Goal: Understand process/instructions: Learn how to perform a task or action

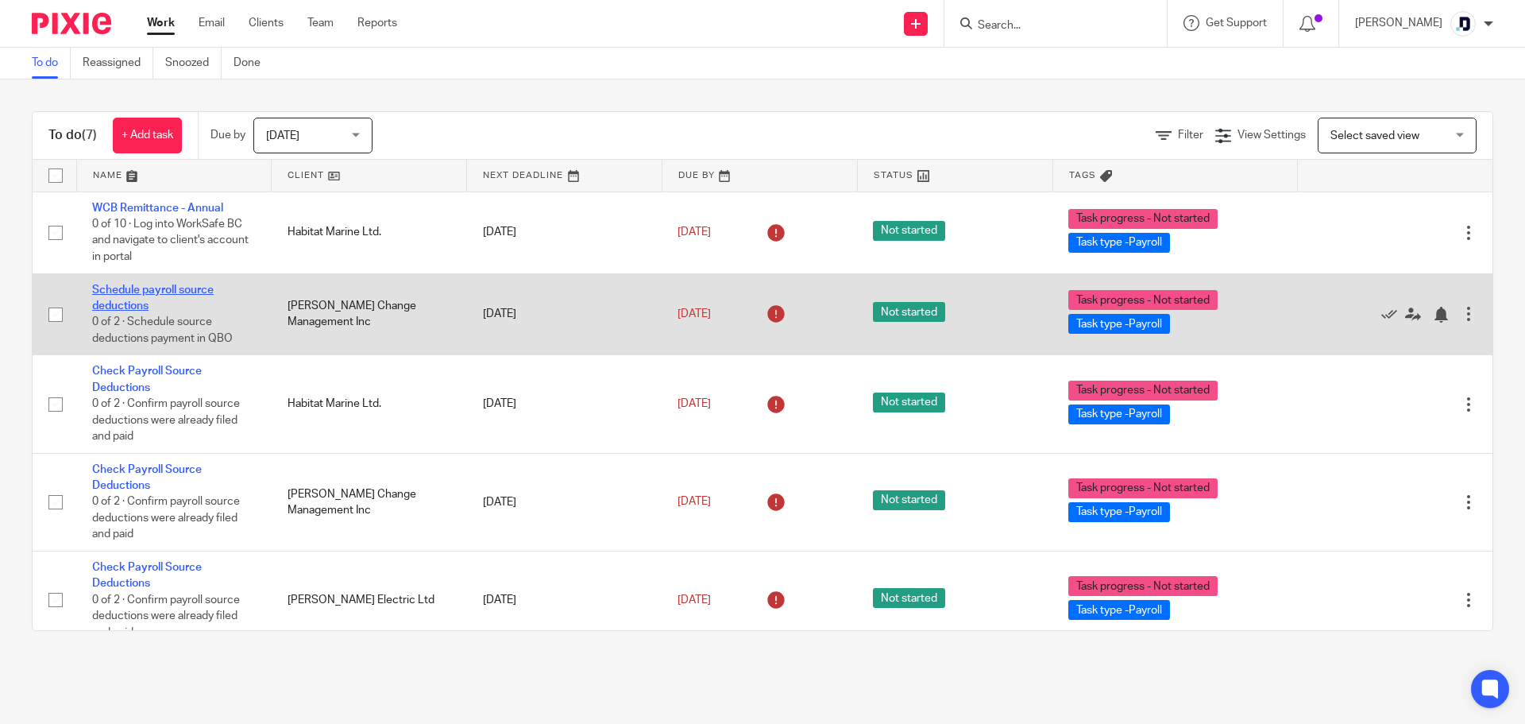
click at [158, 287] on link "Schedule payroll source deductions" at bounding box center [153, 297] width 122 height 27
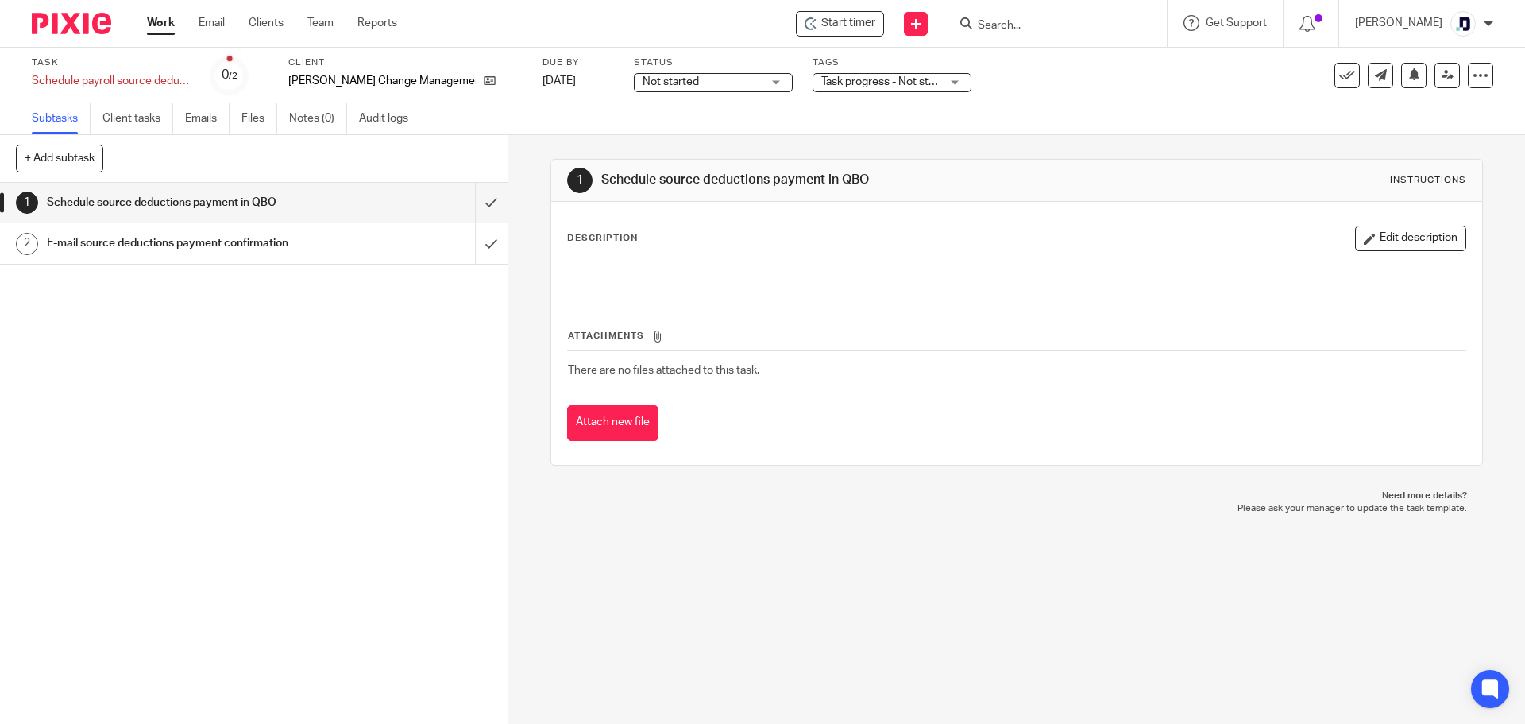
click at [239, 200] on h1 "Schedule source deductions payment in QBO" at bounding box center [184, 203] width 275 height 24
